Goal: Find specific page/section: Find specific page/section

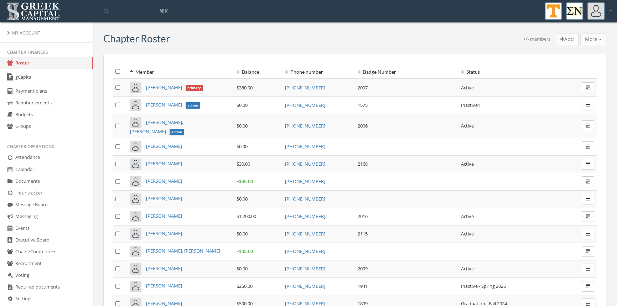
scroll to position [101, 0]
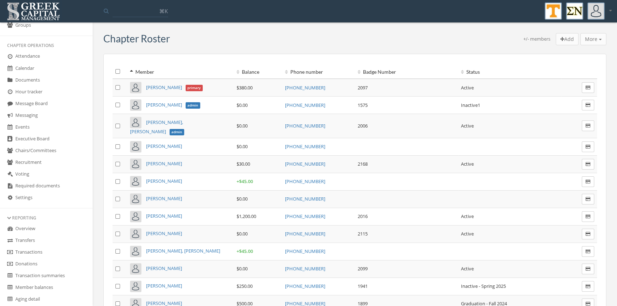
click at [45, 249] on link "Transactions" at bounding box center [46, 253] width 93 height 12
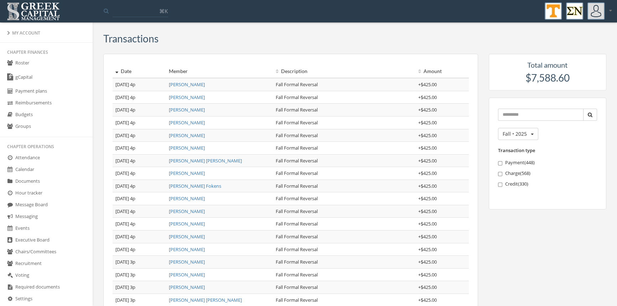
click at [27, 62] on link "Roster" at bounding box center [46, 63] width 93 height 12
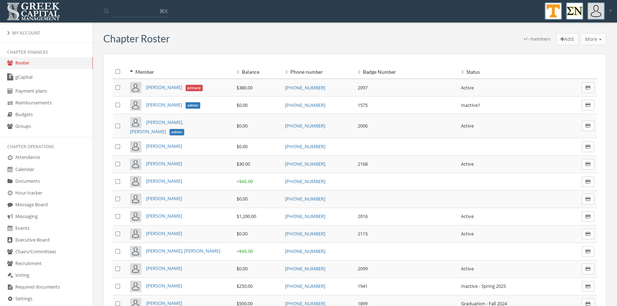
click at [37, 114] on link "Budgets" at bounding box center [46, 115] width 93 height 12
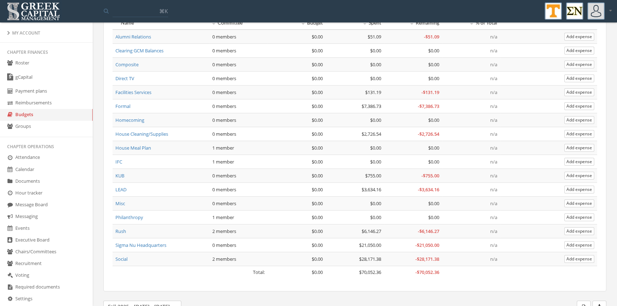
scroll to position [60, 0]
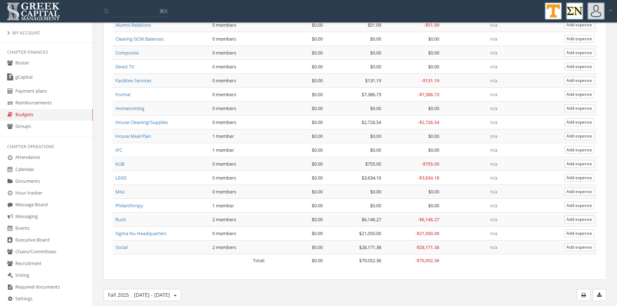
click at [125, 245] on link "Social" at bounding box center [121, 247] width 12 height 6
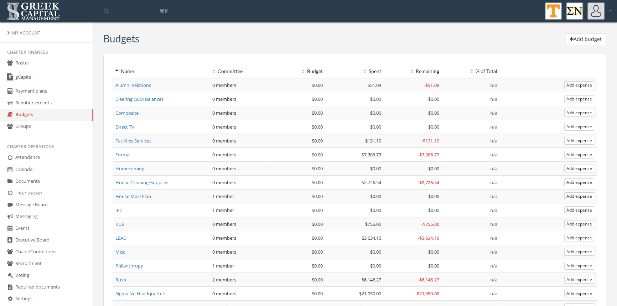
scroll to position [60, 0]
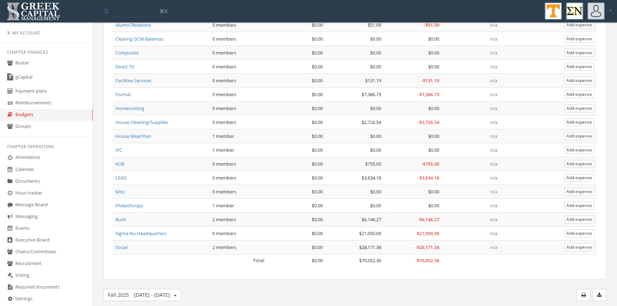
click at [121, 176] on link "LEAD" at bounding box center [120, 178] width 11 height 6
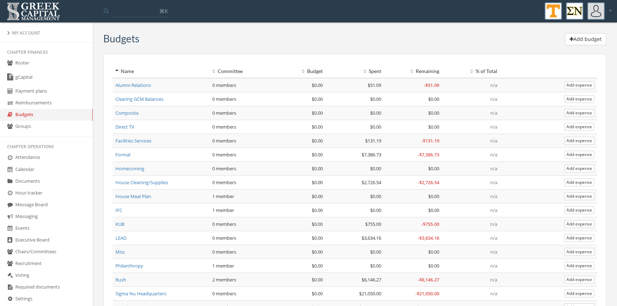
click at [138, 182] on link "House Cleaning/Supplies" at bounding box center [141, 182] width 53 height 6
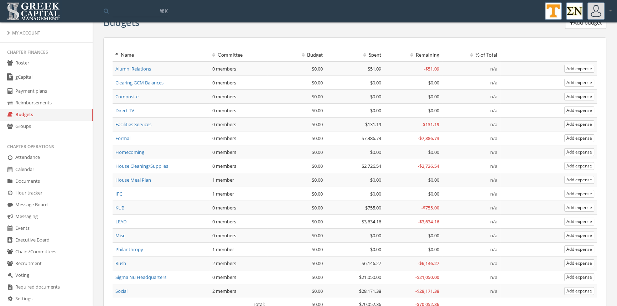
scroll to position [26, 0]
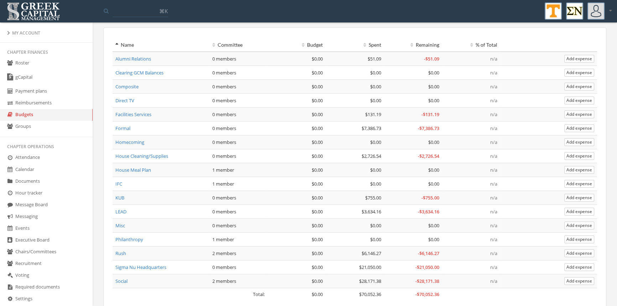
click at [129, 125] on link "Formal" at bounding box center [122, 128] width 15 height 6
